Goal: Task Accomplishment & Management: Use online tool/utility

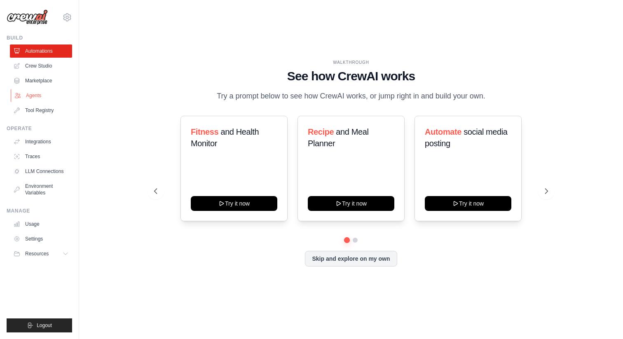
click at [47, 93] on link "Agents" at bounding box center [42, 95] width 62 height 13
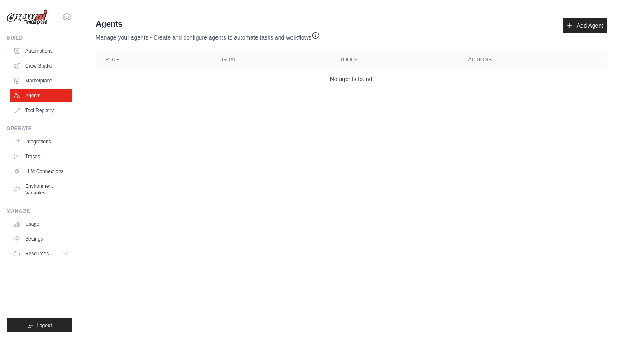
click at [562, 26] on div "Agents Manage your agents - Create and configure agents to automate tasks and w…" at bounding box center [351, 29] width 511 height 23
click at [573, 25] on icon at bounding box center [569, 25] width 7 height 7
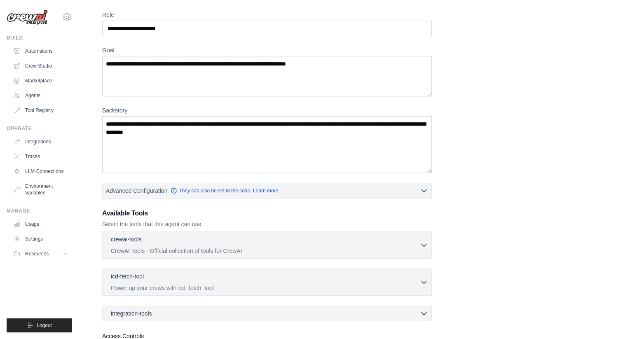
scroll to position [103, 0]
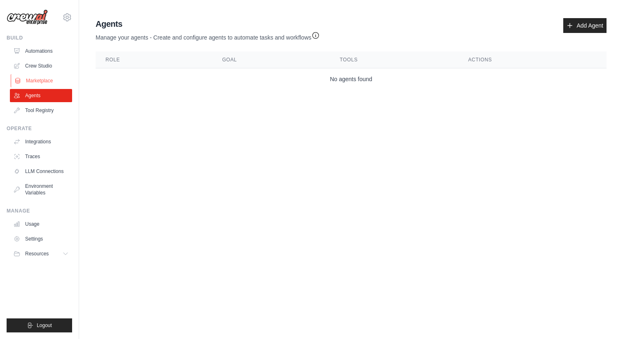
click at [53, 84] on link "Marketplace" at bounding box center [42, 80] width 62 height 13
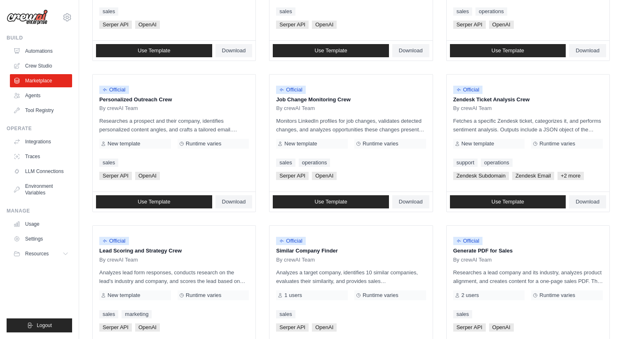
scroll to position [341, 0]
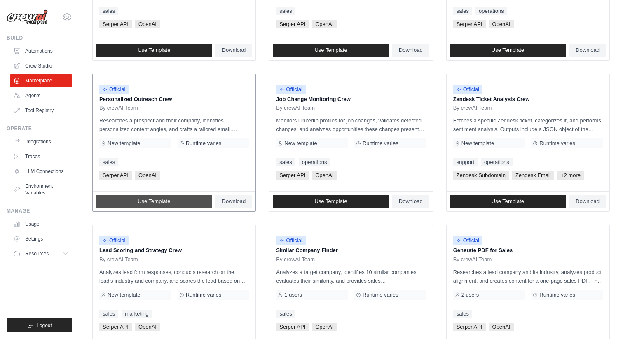
click at [166, 201] on span "Use Template" at bounding box center [154, 201] width 33 height 7
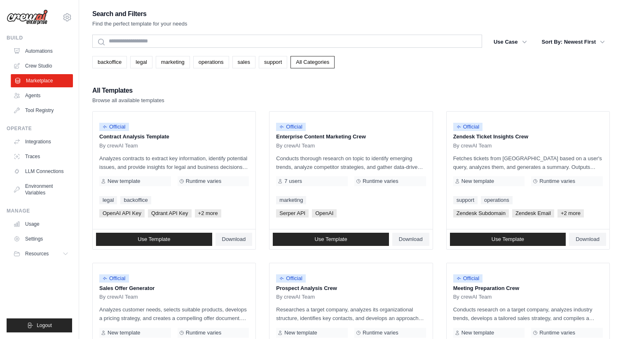
click at [40, 85] on link "Marketplace" at bounding box center [42, 80] width 62 height 13
click at [44, 91] on link "Agents" at bounding box center [42, 95] width 62 height 13
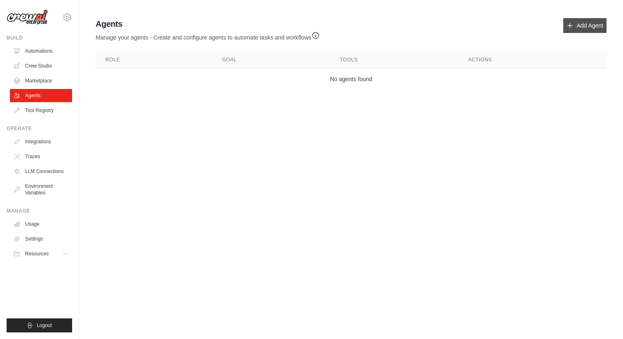
click at [571, 27] on icon at bounding box center [569, 25] width 7 height 7
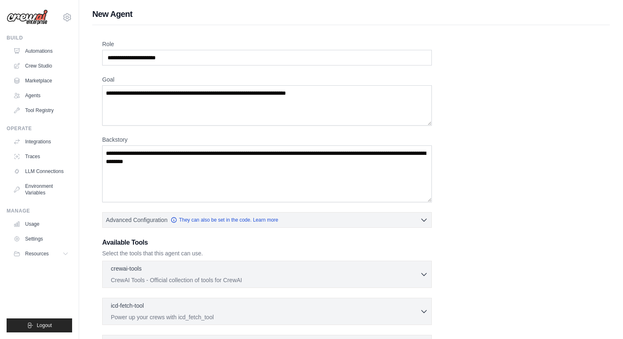
scroll to position [103, 0]
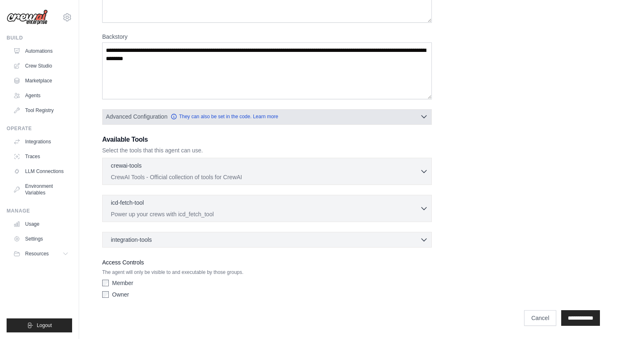
click at [337, 121] on button "Advanced Configuration They can also be set in the code. Learn more" at bounding box center [267, 116] width 329 height 15
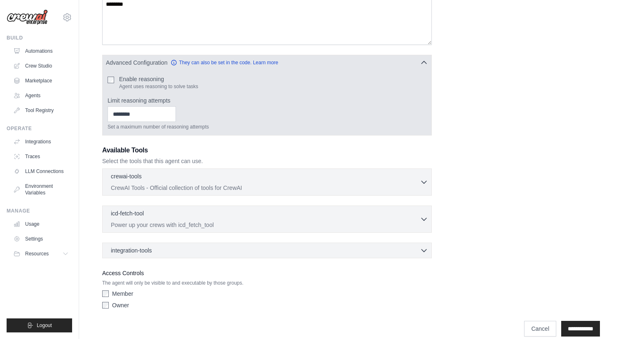
scroll to position [168, 0]
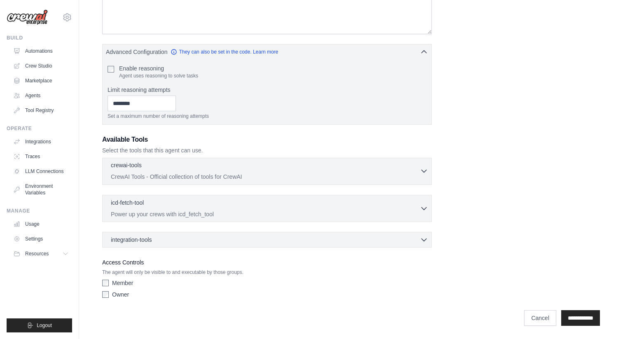
click at [161, 176] on p "CrewAI Tools - Official collection of tools for CrewAI" at bounding box center [265, 177] width 309 height 8
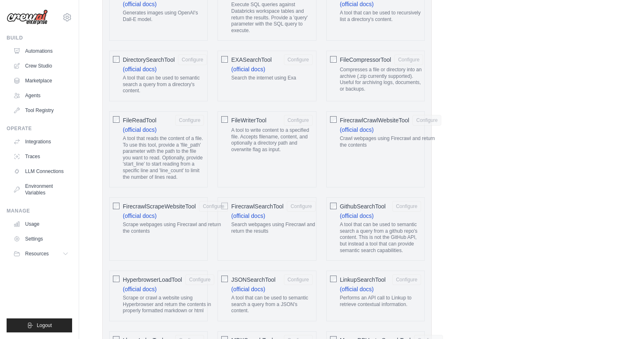
scroll to position [612, 0]
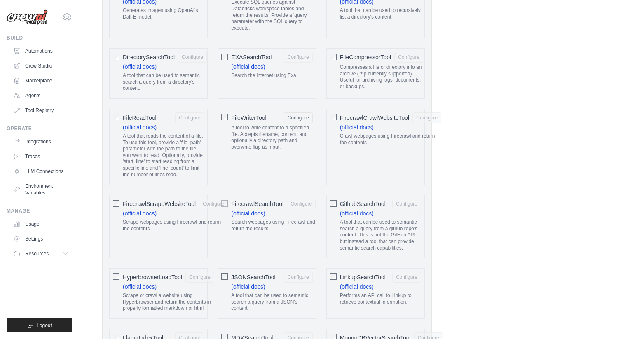
click at [328, 117] on div "FirecrawlCrawlWebsiteTool Configure (official docs) Crawl webpages using Firecr…" at bounding box center [375, 147] width 98 height 76
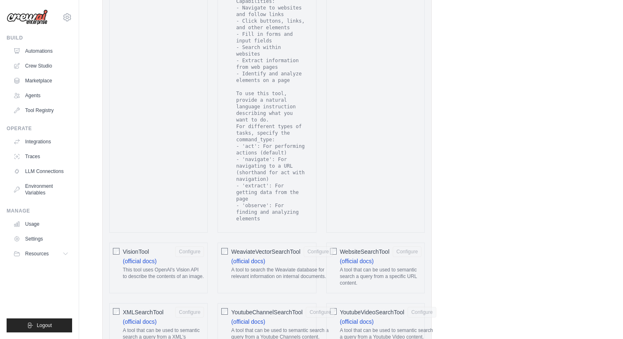
scroll to position [1749, 0]
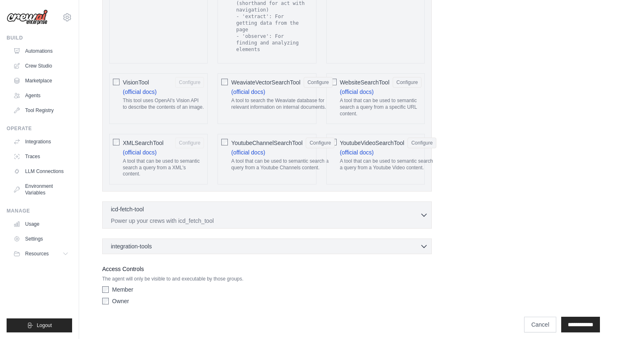
click at [111, 134] on div "XMLSearchTool Configure (official docs) A tool that can be used to semantic sea…" at bounding box center [158, 159] width 98 height 51
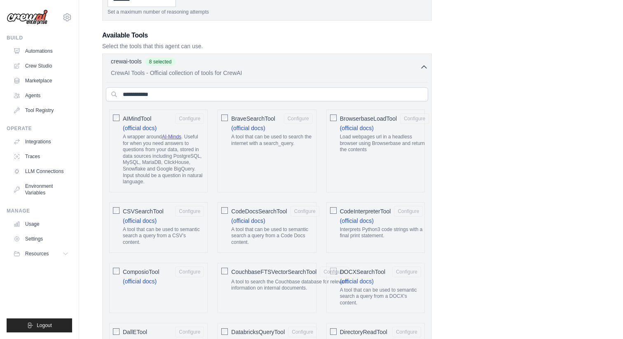
scroll to position [175, 0]
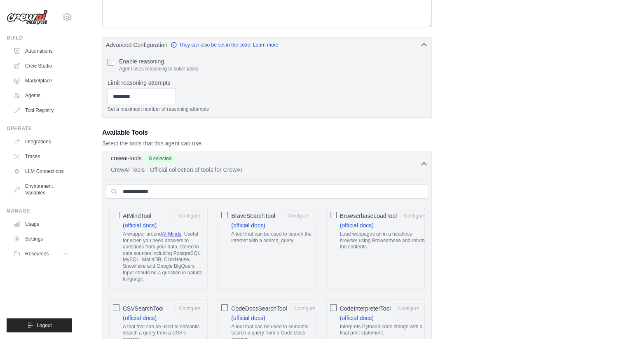
click at [181, 170] on p "CrewAI Tools - Official collection of tools for CrewAI" at bounding box center [265, 170] width 309 height 8
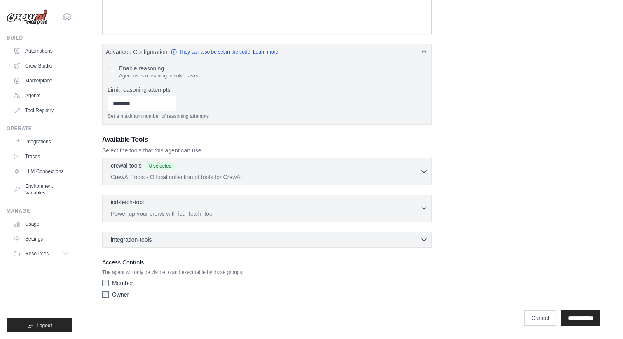
click at [177, 217] on p "Power up your crews with icd_fetch_tool" at bounding box center [265, 214] width 309 height 8
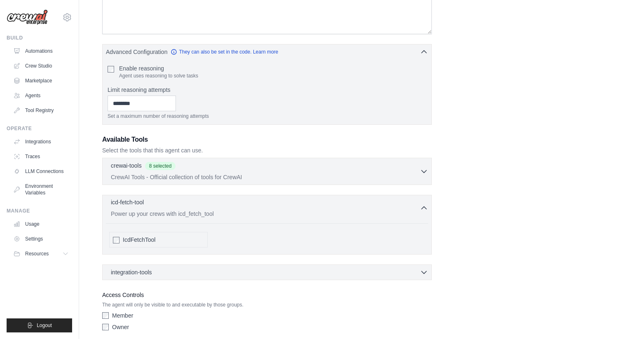
scroll to position [184, 0]
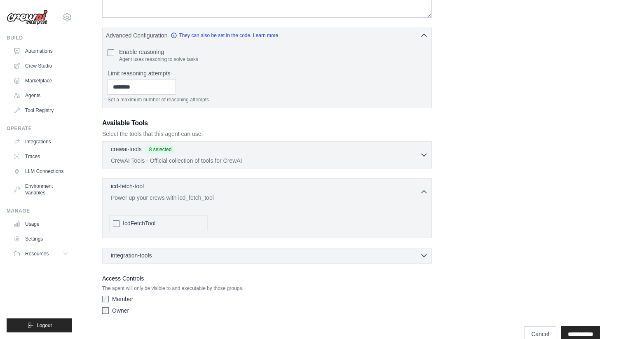
click at [173, 257] on div "integration-tools 0 selected" at bounding box center [269, 255] width 317 height 8
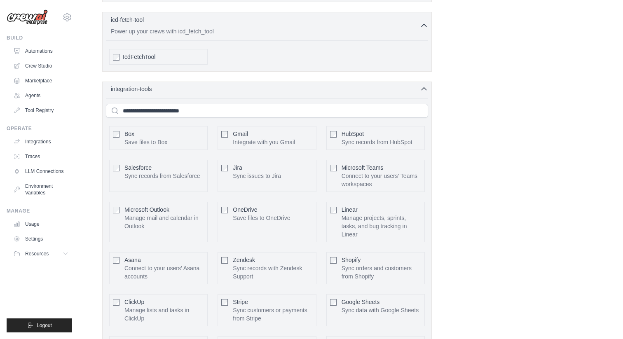
scroll to position [478, 0]
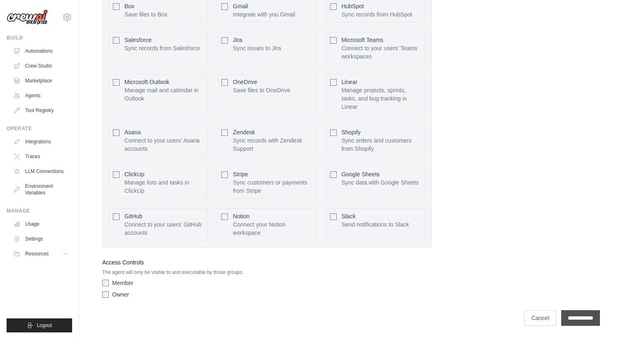
click at [582, 316] on input "**********" at bounding box center [580, 318] width 39 height 16
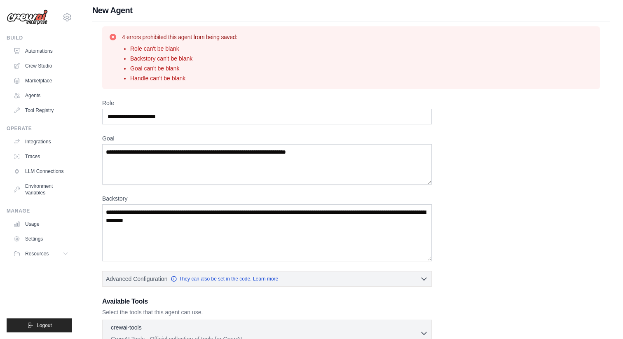
scroll to position [0, 0]
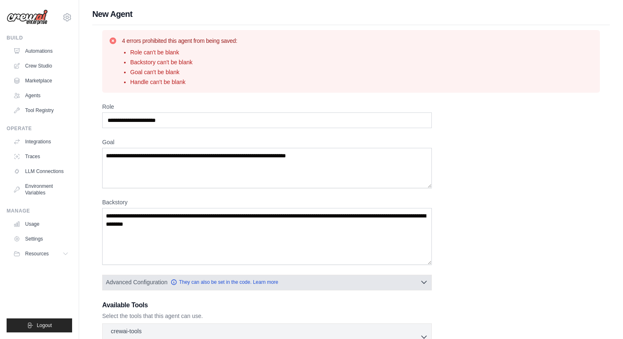
click at [161, 287] on button "Advanced Configuration They can also be set in the code. Learn more" at bounding box center [267, 282] width 329 height 15
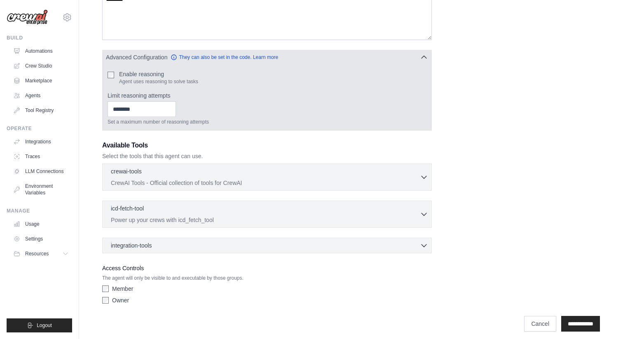
scroll to position [231, 0]
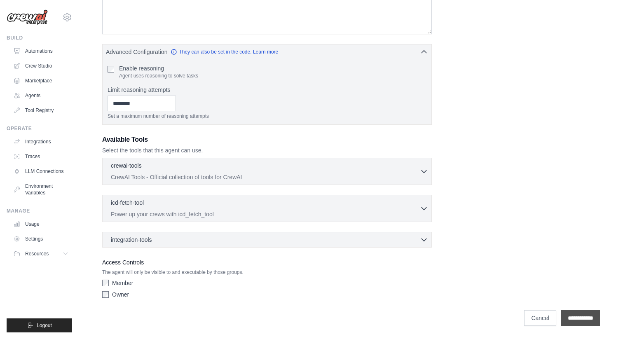
click at [580, 317] on input "**********" at bounding box center [580, 318] width 39 height 16
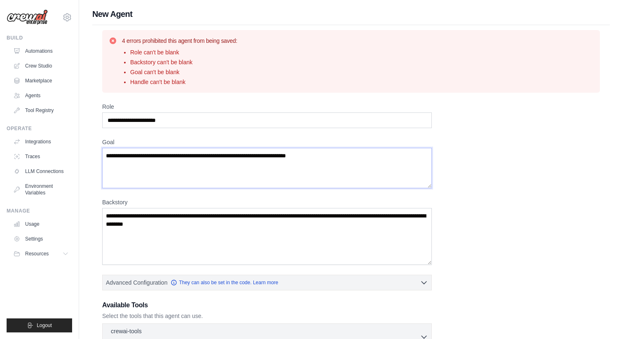
click at [170, 157] on textarea "Goal" at bounding box center [266, 168] width 329 height 40
click at [255, 163] on textarea "Goal" at bounding box center [266, 168] width 329 height 40
type textarea "*"
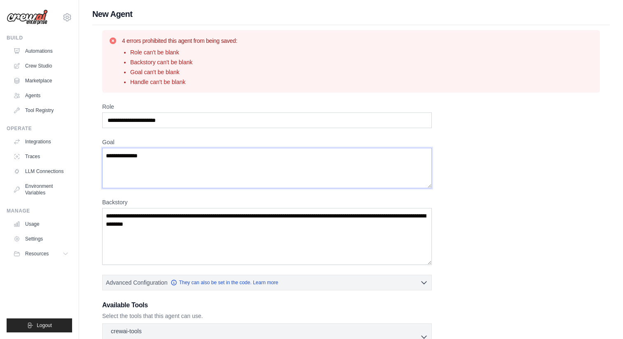
type textarea "**********"
click at [184, 116] on input "Role" at bounding box center [266, 120] width 329 height 16
click at [187, 121] on input "Role" at bounding box center [266, 120] width 329 height 16
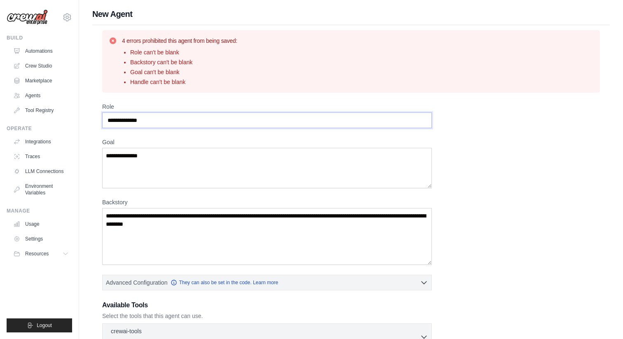
type input "**********"
click at [181, 158] on textarea "**********" at bounding box center [266, 168] width 329 height 40
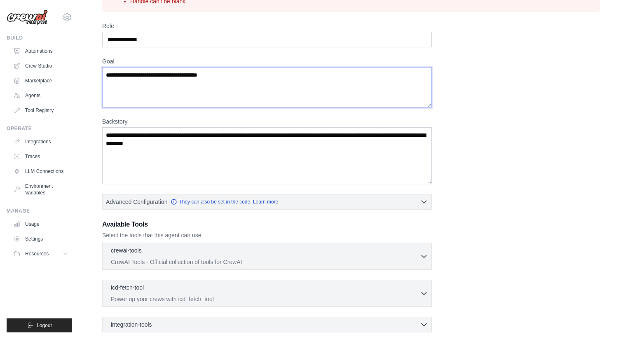
scroll to position [84, 0]
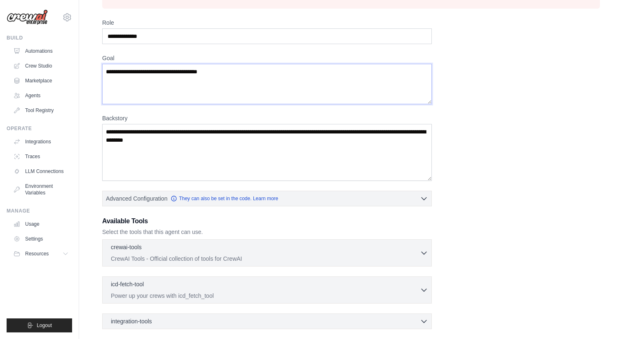
type textarea "**********"
click at [205, 154] on textarea "Backstory" at bounding box center [266, 152] width 329 height 57
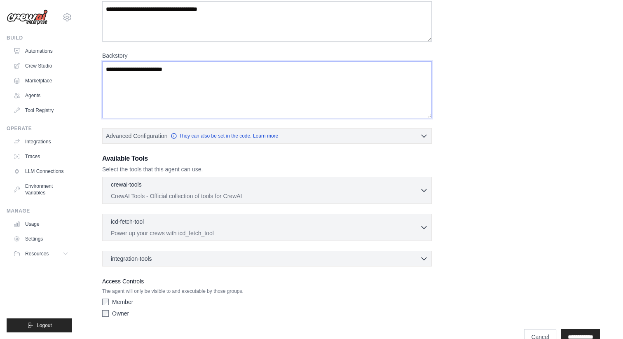
scroll to position [166, 0]
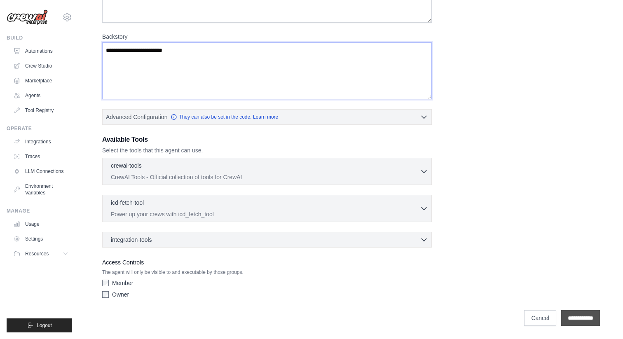
type textarea "**********"
click at [584, 320] on input "**********" at bounding box center [580, 318] width 39 height 16
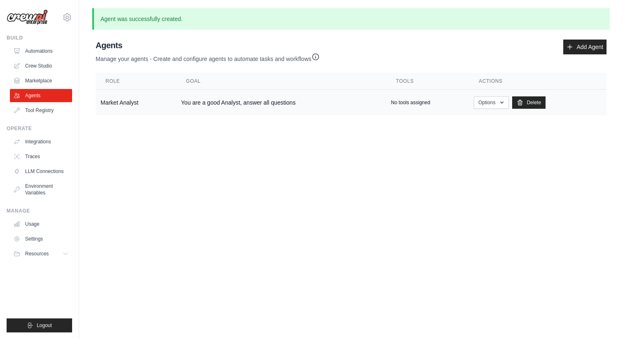
click at [425, 106] on td "No tools assigned" at bounding box center [427, 103] width 83 height 26
click at [499, 106] on button "Options" at bounding box center [491, 102] width 35 height 12
click at [499, 107] on button "Options" at bounding box center [491, 102] width 35 height 12
click at [499, 103] on icon "button" at bounding box center [501, 102] width 7 height 7
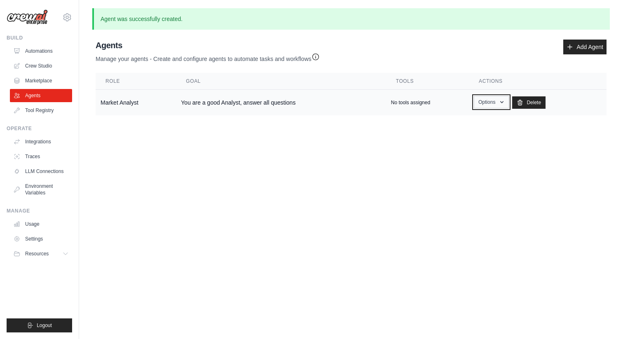
click at [497, 103] on button "Options" at bounding box center [491, 102] width 35 height 12
click at [419, 98] on td "No tools assigned" at bounding box center [427, 103] width 83 height 26
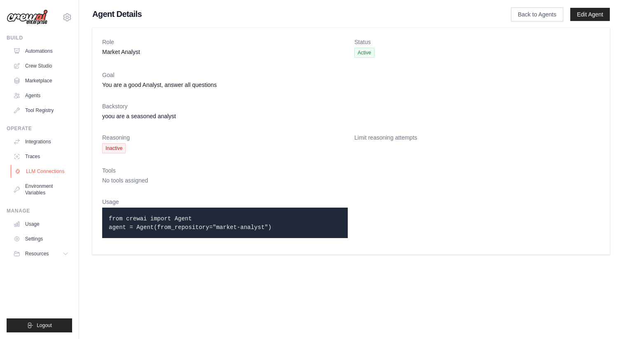
click at [45, 169] on link "LLM Connections" at bounding box center [42, 171] width 62 height 13
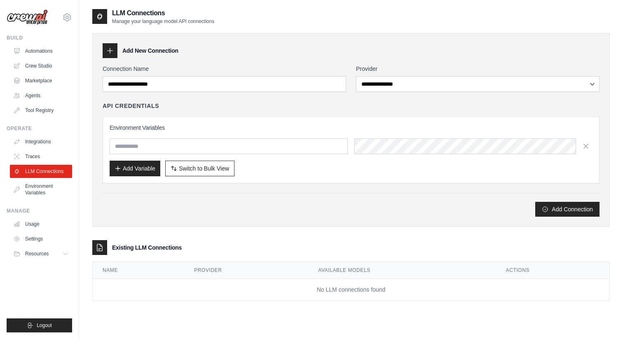
scroll to position [16, 0]
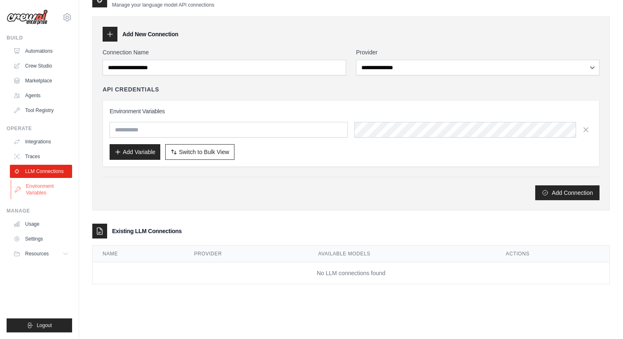
click at [50, 189] on link "Environment Variables" at bounding box center [42, 190] width 62 height 20
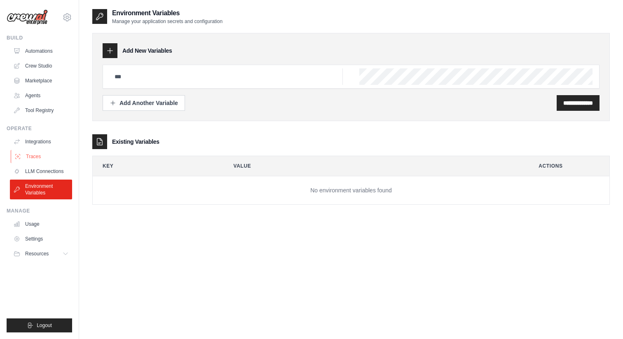
click at [50, 154] on link "Traces" at bounding box center [42, 156] width 62 height 13
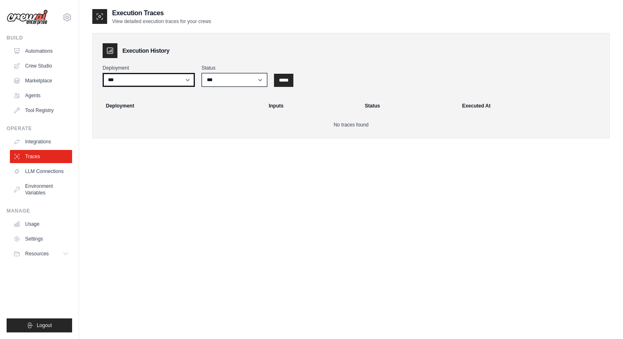
click at [170, 82] on select "***" at bounding box center [149, 80] width 92 height 14
click at [58, 63] on link "Crew Studio" at bounding box center [42, 65] width 62 height 13
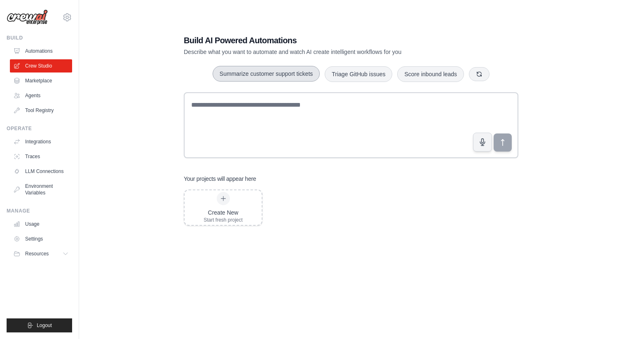
click at [273, 72] on button "Summarize customer support tickets" at bounding box center [265, 74] width 107 height 16
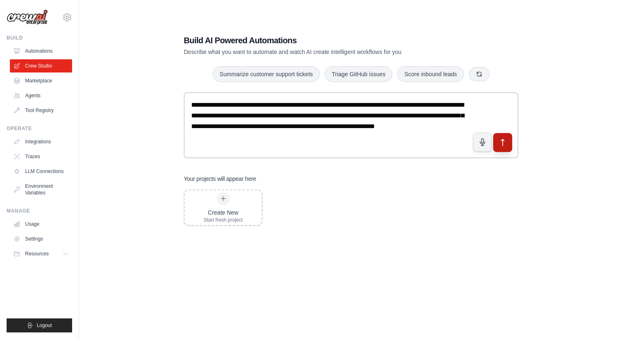
click at [506, 146] on icon "submit" at bounding box center [502, 142] width 9 height 9
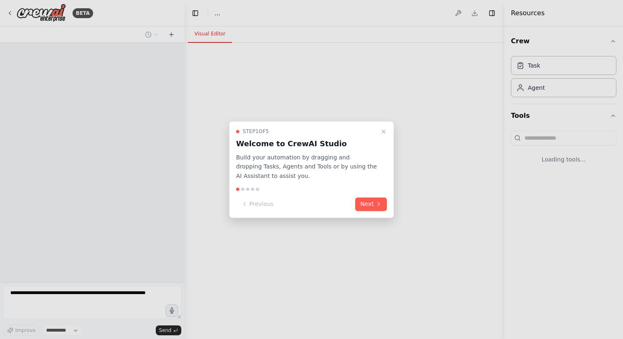
select select "****"
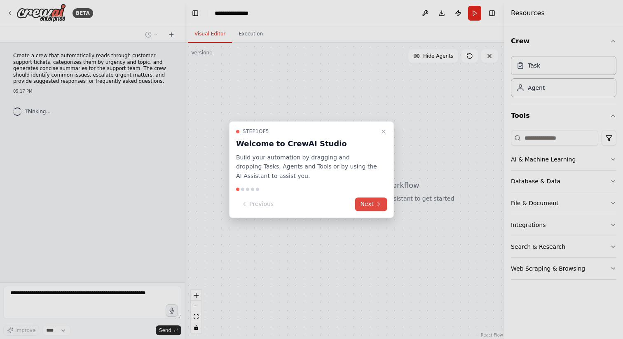
click at [376, 205] on icon at bounding box center [378, 204] width 7 height 7
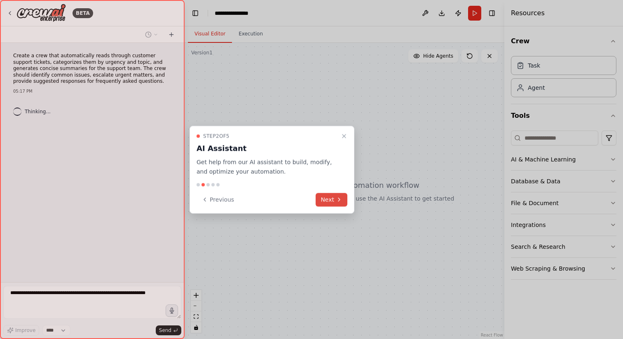
click at [340, 200] on icon at bounding box center [339, 199] width 7 height 7
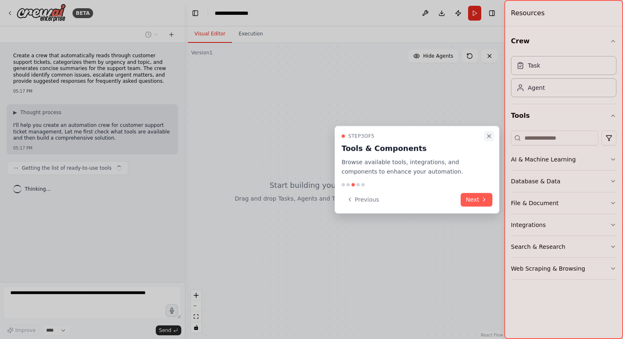
click at [488, 140] on button "Close walkthrough" at bounding box center [489, 136] width 10 height 10
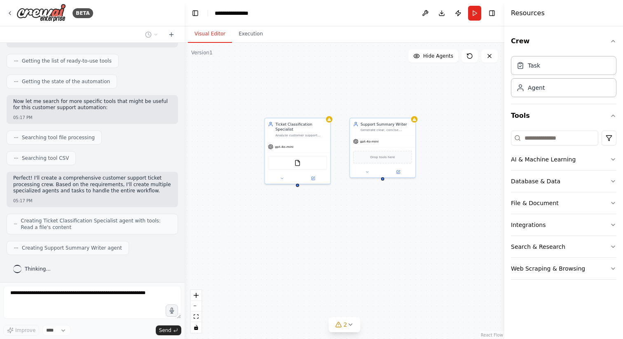
scroll to position [128, 0]
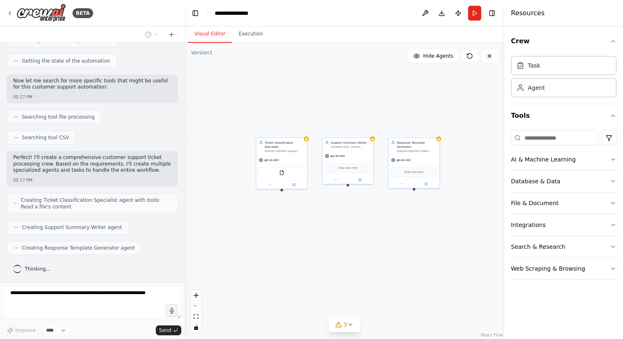
drag, startPoint x: 363, startPoint y: 217, endPoint x: 335, endPoint y: 217, distance: 28.4
click at [335, 217] on div "Ticket Classification Specialist Analyze customer support tickets from {ticket_…" at bounding box center [344, 191] width 320 height 296
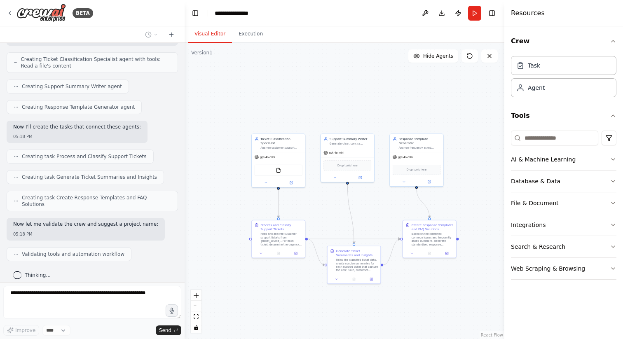
scroll to position [296, 0]
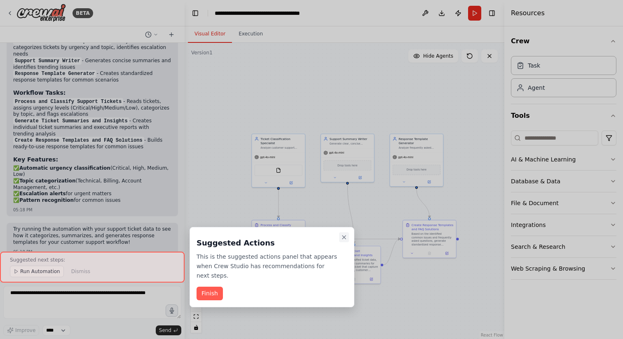
click at [345, 236] on icon "Close walkthrough" at bounding box center [344, 237] width 7 height 7
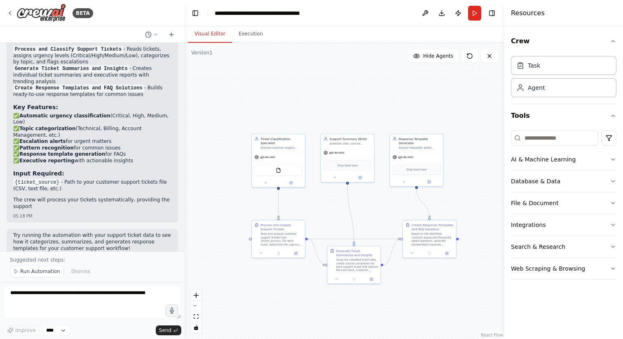
scroll to position [642, 0]
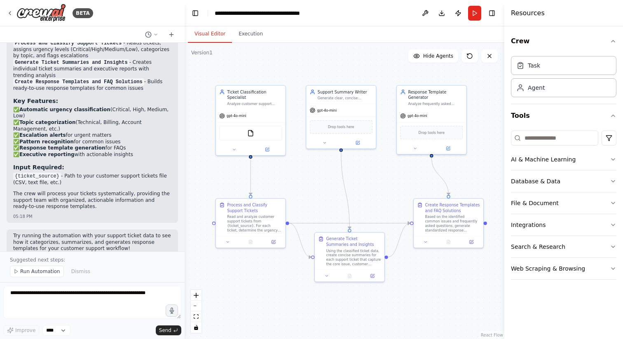
drag, startPoint x: 340, startPoint y: 222, endPoint x: 329, endPoint y: 202, distance: 22.5
click at [329, 202] on div ".deletable-edge-delete-btn { width: 20px; height: 20px; border: 0px solid #ffff…" at bounding box center [344, 191] width 320 height 296
click at [264, 106] on div "Ticket Classification Specialist Analyze customer support tickets from {ticket_…" at bounding box center [251, 96] width 70 height 24
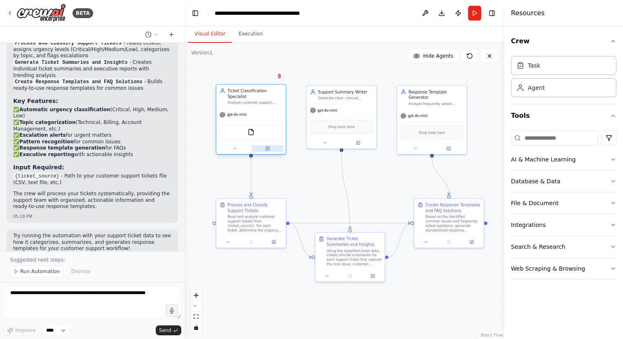
click at [270, 149] on button at bounding box center [268, 148] width 32 height 7
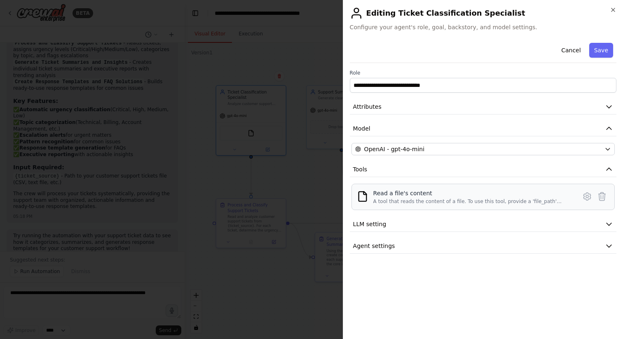
click at [428, 197] on div "Read a file's content A tool that reads the content of a file. To use this tool…" at bounding box center [472, 197] width 198 height 16
click at [301, 188] on div at bounding box center [311, 169] width 623 height 339
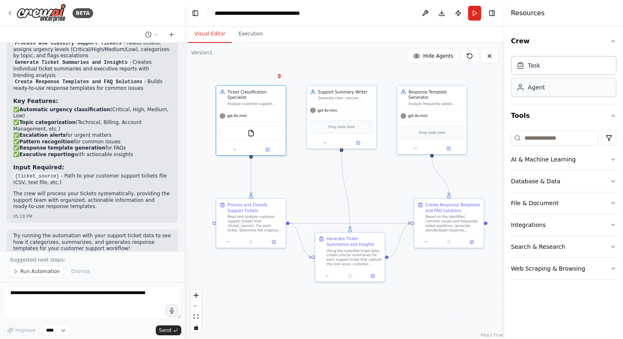
click at [536, 89] on div "Agent" at bounding box center [535, 87] width 17 height 8
click at [543, 65] on div "Task" at bounding box center [563, 65] width 105 height 19
click at [258, 91] on div "Ticket Classification Specialist" at bounding box center [254, 93] width 55 height 11
click at [273, 140] on div "FileReadTool" at bounding box center [251, 132] width 70 height 22
click at [273, 147] on button at bounding box center [268, 148] width 32 height 7
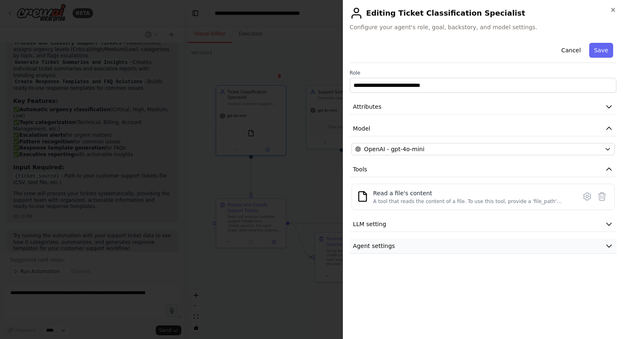
click at [444, 248] on button "Agent settings" at bounding box center [483, 245] width 266 height 15
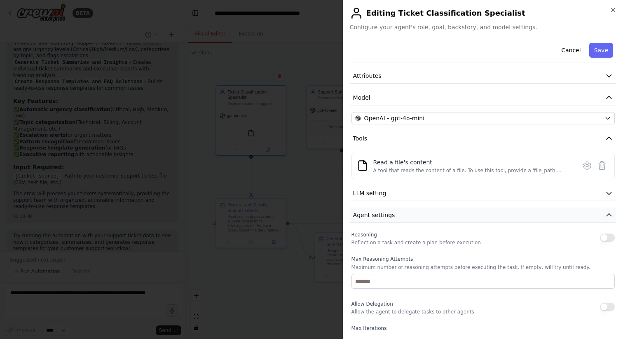
scroll to position [0, 0]
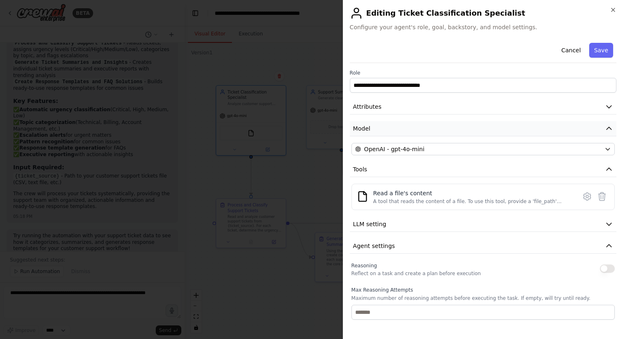
click at [430, 126] on button "Model" at bounding box center [483, 128] width 266 height 15
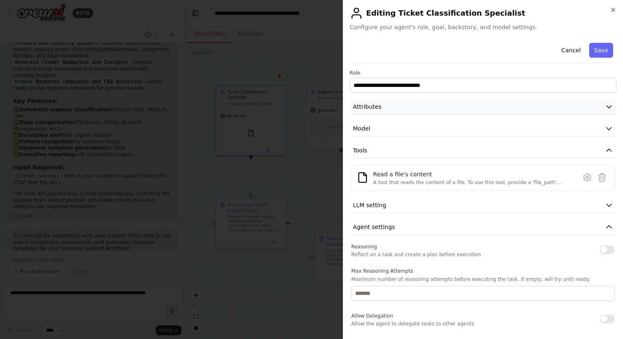
click at [428, 111] on button "Attributes" at bounding box center [483, 106] width 266 height 15
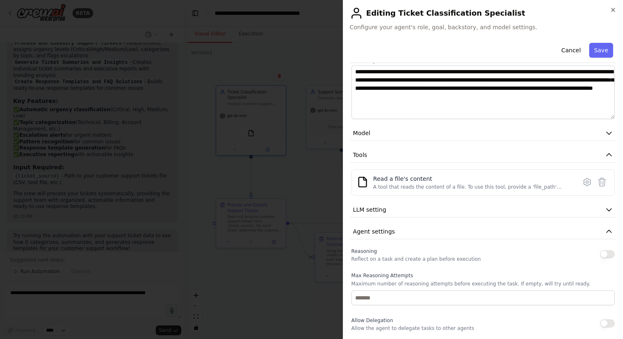
scroll to position [126, 0]
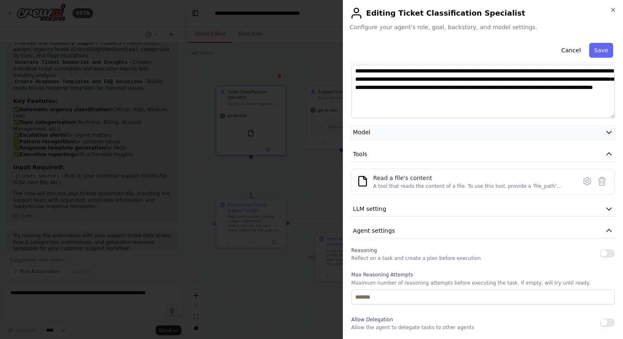
click at [390, 138] on button "Model" at bounding box center [483, 132] width 266 height 15
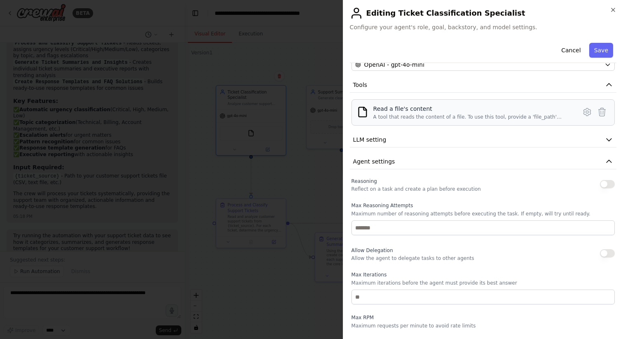
scroll to position [215, 0]
click at [433, 112] on div "Read a file's content A tool that reads the content of a file. To use this tool…" at bounding box center [472, 112] width 198 height 16
click at [358, 143] on button "LLM setting" at bounding box center [483, 138] width 266 height 15
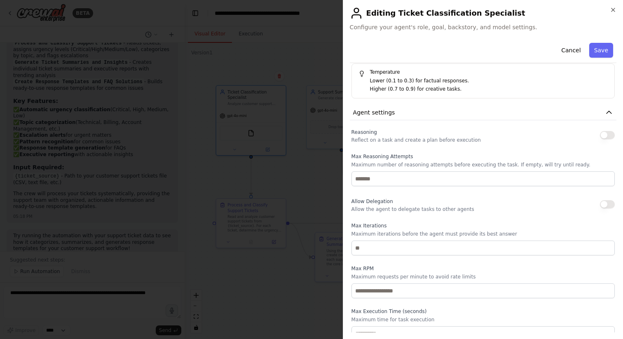
scroll to position [331, 0]
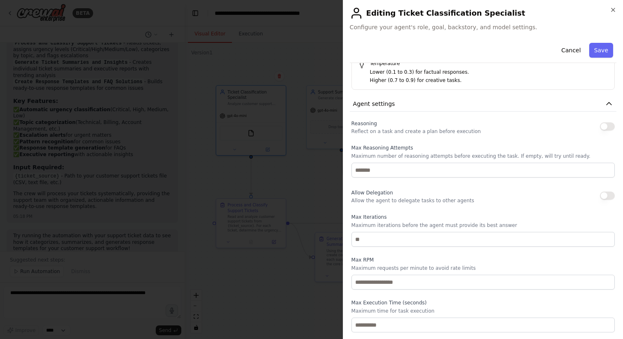
click at [368, 216] on label "Max Iterations" at bounding box center [482, 217] width 263 height 7
click at [616, 8] on icon "button" at bounding box center [612, 10] width 7 height 7
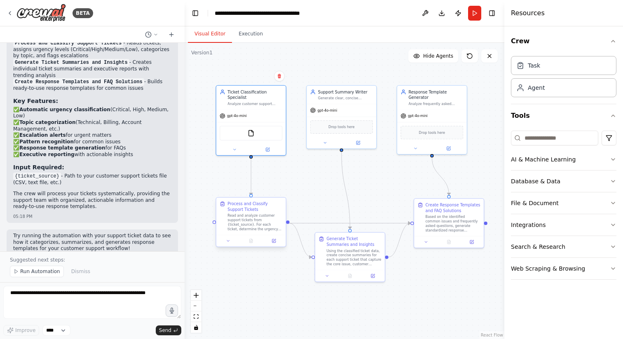
click at [257, 218] on div "Read and analyze customer support tickets from {ticket_source}. For each ticket…" at bounding box center [254, 222] width 55 height 18
click at [274, 245] on div at bounding box center [251, 241] width 70 height 12
click at [274, 239] on icon at bounding box center [273, 240] width 5 height 5
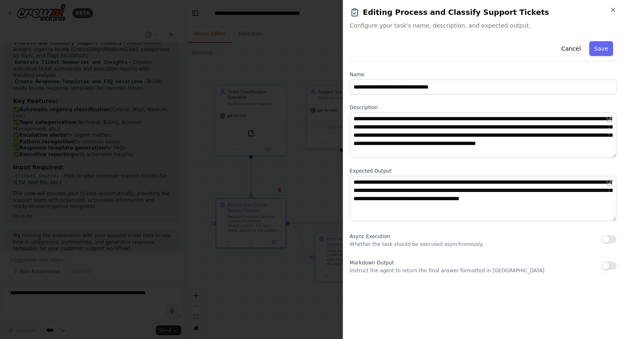
click at [306, 168] on div at bounding box center [311, 169] width 623 height 339
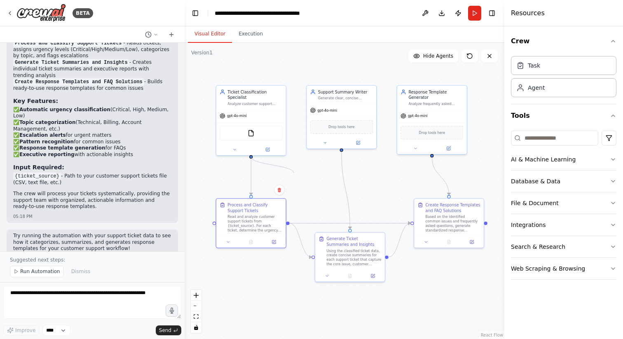
drag, startPoint x: 251, startPoint y: 156, endPoint x: 303, endPoint y: 177, distance: 55.8
click at [303, 177] on div ".deletable-edge-delete-btn { width: 20px; height: 20px; border: 0px solid #ffff…" at bounding box center [344, 191] width 320 height 296
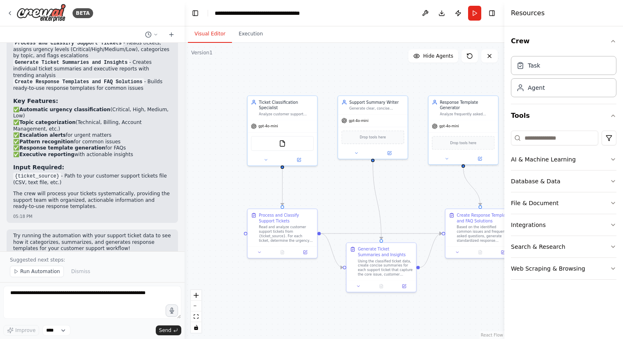
drag, startPoint x: 251, startPoint y: 158, endPoint x: 282, endPoint y: 166, distance: 32.4
click at [282, 166] on div ".deletable-edge-delete-btn { width: 20px; height: 20px; border: 0px solid #ffff…" at bounding box center [344, 191] width 320 height 296
drag, startPoint x: 282, startPoint y: 166, endPoint x: 383, endPoint y: 240, distance: 125.5
click at [383, 240] on div "Ticket Classification Specialist Analyze customer support tickets from {ticket_…" at bounding box center [328, 166] width 219 height 203
click at [266, 157] on icon at bounding box center [267, 157] width 2 height 1
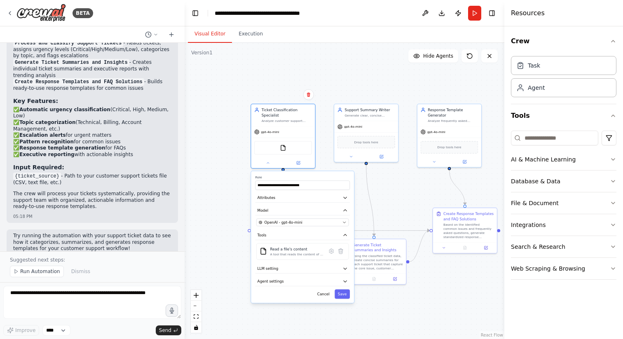
click at [211, 213] on div ".deletable-edge-delete-btn { width: 20px; height: 20px; border: 0px solid #ffff…" at bounding box center [344, 191] width 320 height 296
click at [223, 215] on div ".deletable-edge-delete-btn { width: 20px; height: 20px; border: 0px solid #ffff…" at bounding box center [344, 191] width 320 height 296
click at [325, 298] on button "Cancel" at bounding box center [323, 293] width 19 height 9
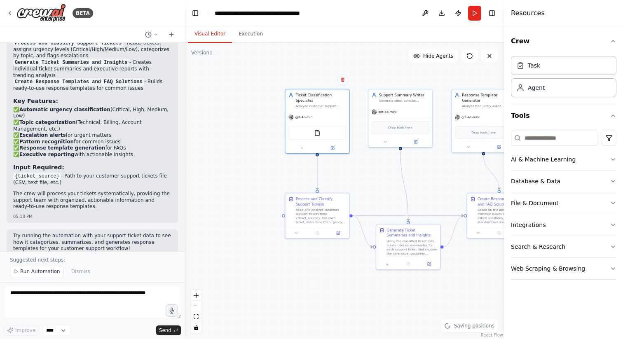
drag, startPoint x: 283, startPoint y: 170, endPoint x: 343, endPoint y: 138, distance: 68.6
click at [343, 138] on div ".deletable-edge-delete-btn { width: 20px; height: 20px; border: 0px solid #ffff…" at bounding box center [344, 191] width 320 height 296
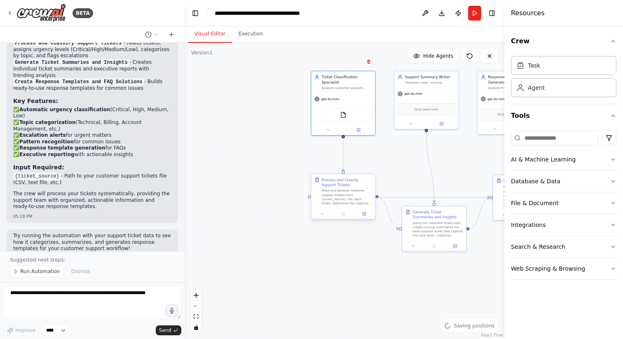
click at [338, 208] on div "Process and Classify Support Tickets Read and analyze customer support tickets …" at bounding box center [342, 196] width 65 height 46
drag, startPoint x: 338, startPoint y: 208, endPoint x: 322, endPoint y: 211, distance: 17.1
click at [322, 211] on div "Process and Classify Support Tickets Read and analyze customer support tickets …" at bounding box center [322, 202] width 65 height 46
drag, startPoint x: 343, startPoint y: 135, endPoint x: 234, endPoint y: 189, distance: 121.5
click at [234, 189] on div ".deletable-edge-delete-btn { width: 20px; height: 20px; border: 0px solid #ffff…" at bounding box center [344, 191] width 320 height 296
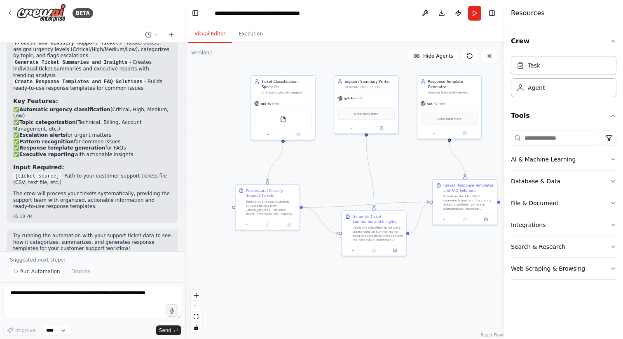
drag, startPoint x: 313, startPoint y: 267, endPoint x: 252, endPoint y: 272, distance: 60.7
click at [252, 272] on div ".deletable-edge-delete-btn { width: 20px; height: 20px; border: 0px solid #ffff…" at bounding box center [344, 191] width 320 height 296
click at [287, 222] on icon at bounding box center [288, 224] width 4 height 4
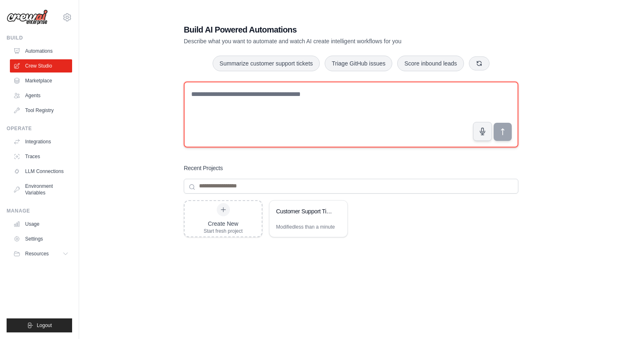
click at [279, 97] on textarea at bounding box center [351, 115] width 334 height 66
type textarea "*"
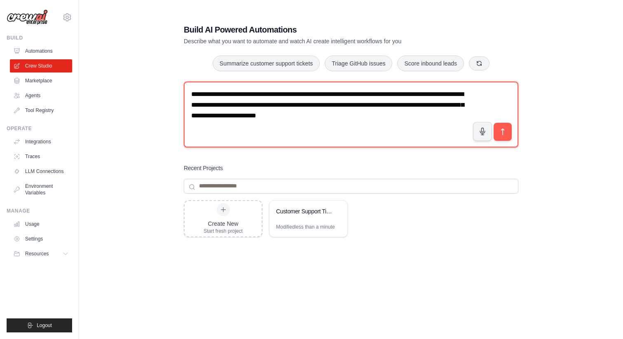
click at [330, 118] on textarea "**********" at bounding box center [351, 115] width 334 height 66
click at [369, 118] on textarea "**********" at bounding box center [351, 115] width 334 height 66
click at [359, 119] on textarea "**********" at bounding box center [351, 115] width 334 height 66
type textarea "**********"
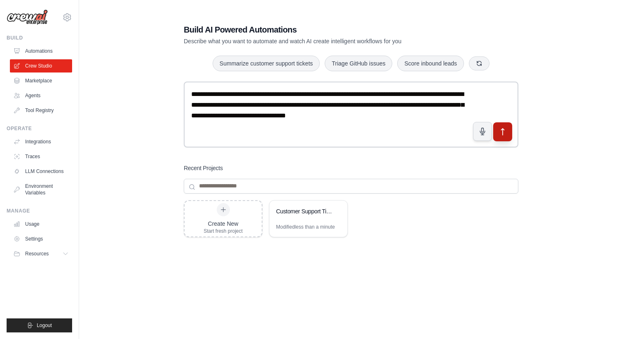
click at [502, 133] on icon "submit" at bounding box center [502, 131] width 9 height 9
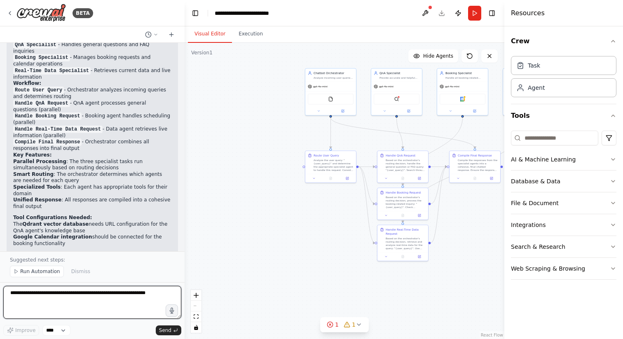
scroll to position [659, 0]
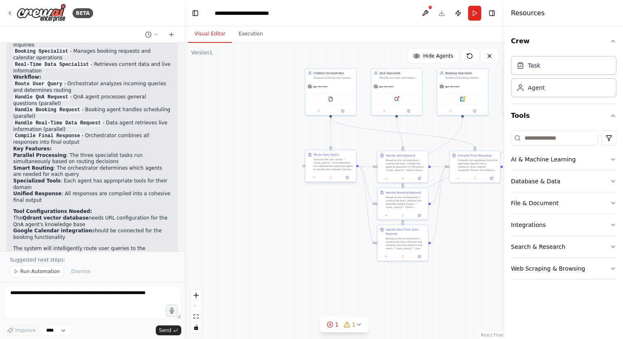
click at [328, 159] on div "Analyze the user query: "{user_query}" and determine the appropriate specialist…" at bounding box center [333, 164] width 40 height 13
click at [286, 131] on div ".deletable-edge-delete-btn { width: 20px; height: 20px; border: 0px solid #ffff…" at bounding box center [344, 191] width 320 height 296
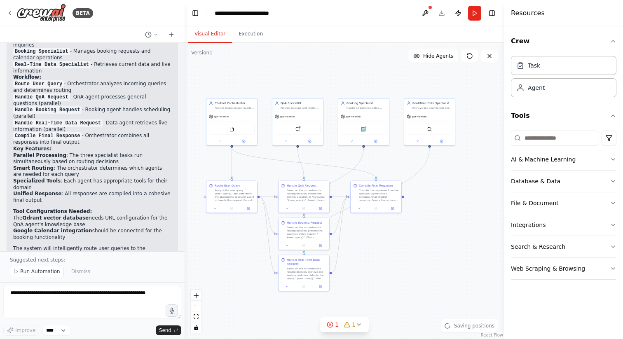
drag, startPoint x: 263, startPoint y: 145, endPoint x: 165, endPoint y: 175, distance: 102.7
click at [165, 175] on div "BETA I want to create a system of AI agents with one agent being an orchestrato…" at bounding box center [311, 169] width 623 height 339
click at [239, 105] on div "Chatbot Orchestrator Analyze incoming user queries and route them to the approp…" at bounding box center [235, 104] width 40 height 8
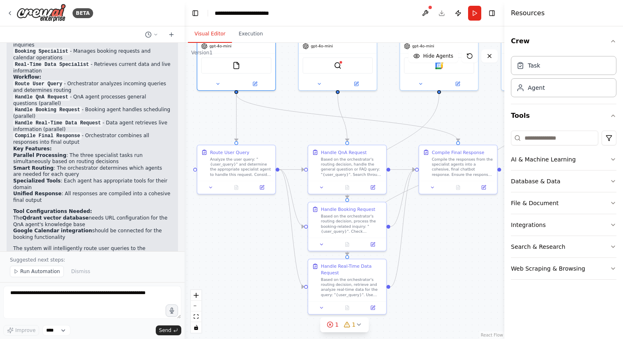
drag, startPoint x: 233, startPoint y: 235, endPoint x: 233, endPoint y: 222, distance: 12.4
click at [233, 222] on div ".deletable-edge-delete-btn { width: 20px; height: 20px; border: 0px solid #ffff…" at bounding box center [344, 191] width 320 height 296
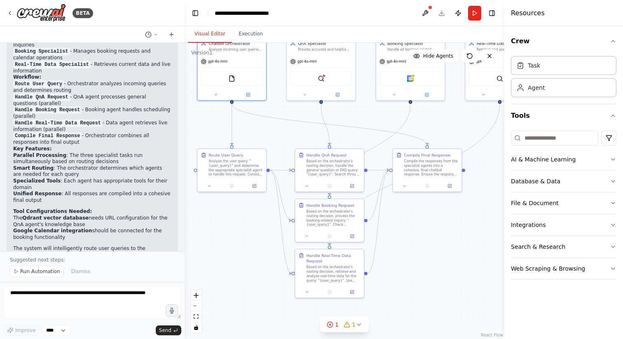
drag, startPoint x: 249, startPoint y: 236, endPoint x: 245, endPoint y: 231, distance: 6.1
click at [245, 231] on div ".deletable-edge-delete-btn { width: 20px; height: 20px; border: 0px solid #ffff…" at bounding box center [344, 191] width 320 height 296
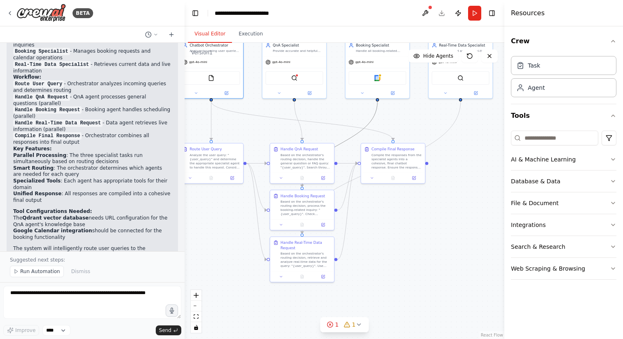
click at [350, 137] on icon "Edge from 26869953-9776-4db7-a15e-5e85c73add00 to 98e965b6-6808-4763-af96-2922e…" at bounding box center [339, 143] width 75 height 85
drag, startPoint x: 350, startPoint y: 137, endPoint x: 357, endPoint y: 149, distance: 13.7
click at [357, 149] on div ".deletable-edge-delete-btn { width: 20px; height: 20px; border: 0px solid #ffff…" at bounding box center [344, 191] width 320 height 296
drag, startPoint x: 327, startPoint y: 156, endPoint x: 435, endPoint y: 248, distance: 142.3
click at [435, 250] on div "Based on the orchestrator's routing decision, handle the general question or FA…" at bounding box center [417, 258] width 50 height 16
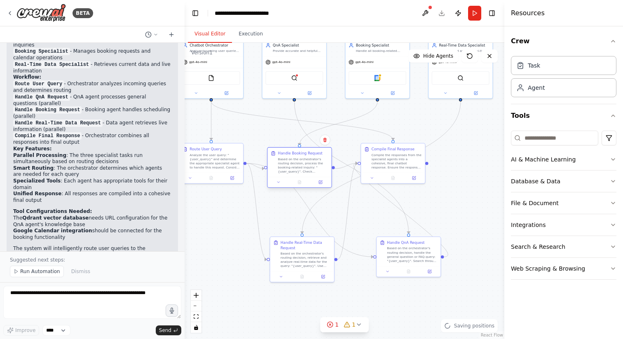
drag, startPoint x: 311, startPoint y: 204, endPoint x: 308, endPoint y: 160, distance: 43.8
click at [308, 160] on div "Based on the orchestrator's routing decision, process the booking-related inqui…" at bounding box center [303, 165] width 50 height 16
click at [269, 269] on div "Handle Real-Time Data Request Based on the orchestrator's routing decision, ret…" at bounding box center [301, 258] width 65 height 46
drag, startPoint x: 295, startPoint y: 264, endPoint x: 288, endPoint y: 265, distance: 6.6
click at [288, 265] on div "Based on the orchestrator's routing decision, retrieve and analyze real-time da…" at bounding box center [298, 258] width 50 height 16
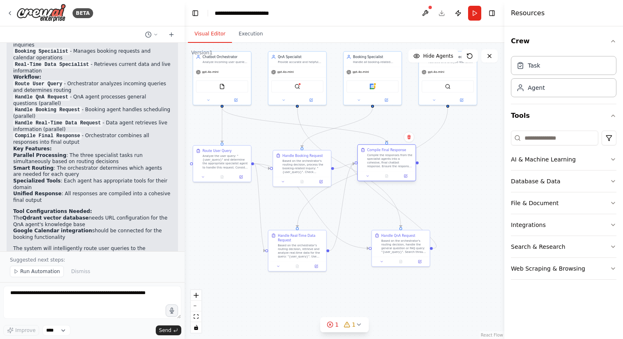
click at [386, 158] on div "Compile the responses from the specialist agents into a cohesive, final chatbot…" at bounding box center [390, 160] width 46 height 15
click at [402, 167] on div "Compile the responses from the specialist agents into a cohesive, final chatbot…" at bounding box center [390, 160] width 46 height 15
drag, startPoint x: 370, startPoint y: 170, endPoint x: 446, endPoint y: 173, distance: 75.4
click at [446, 173] on div "Compile Final Response Compile the responses from the specialist agents into a …" at bounding box center [462, 162] width 58 height 26
click at [482, 183] on button at bounding box center [480, 181] width 16 height 6
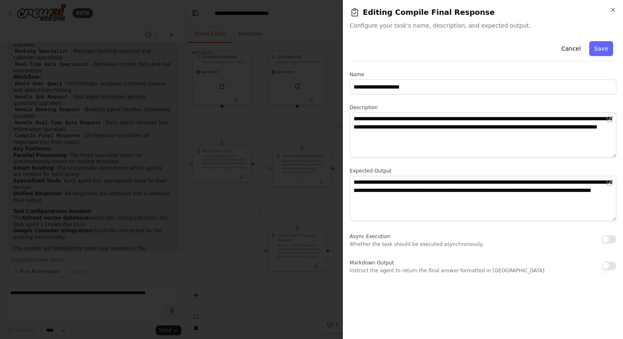
click at [275, 138] on div at bounding box center [311, 169] width 623 height 339
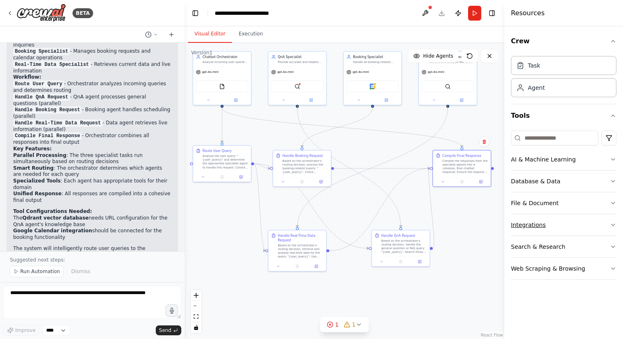
click at [575, 217] on button "Integrations" at bounding box center [563, 224] width 105 height 21
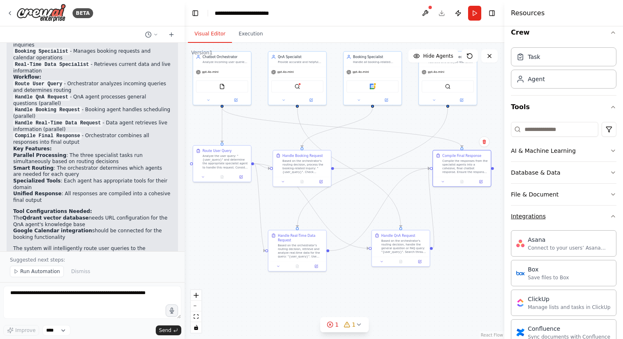
scroll to position [0, 0]
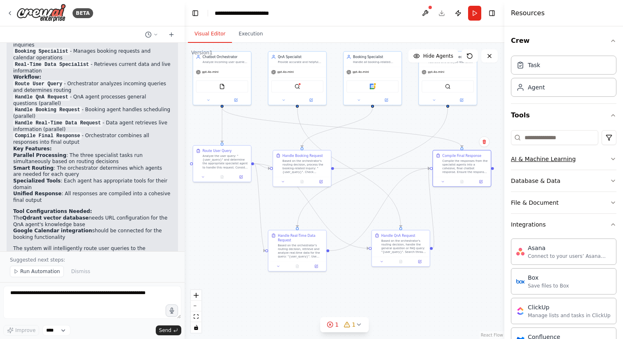
click at [576, 162] on button "AI & Machine Learning" at bounding box center [563, 158] width 105 height 21
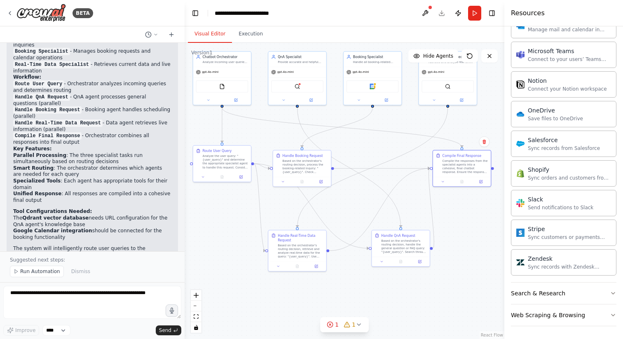
scroll to position [708, 0]
